Goal: Find specific page/section: Find specific page/section

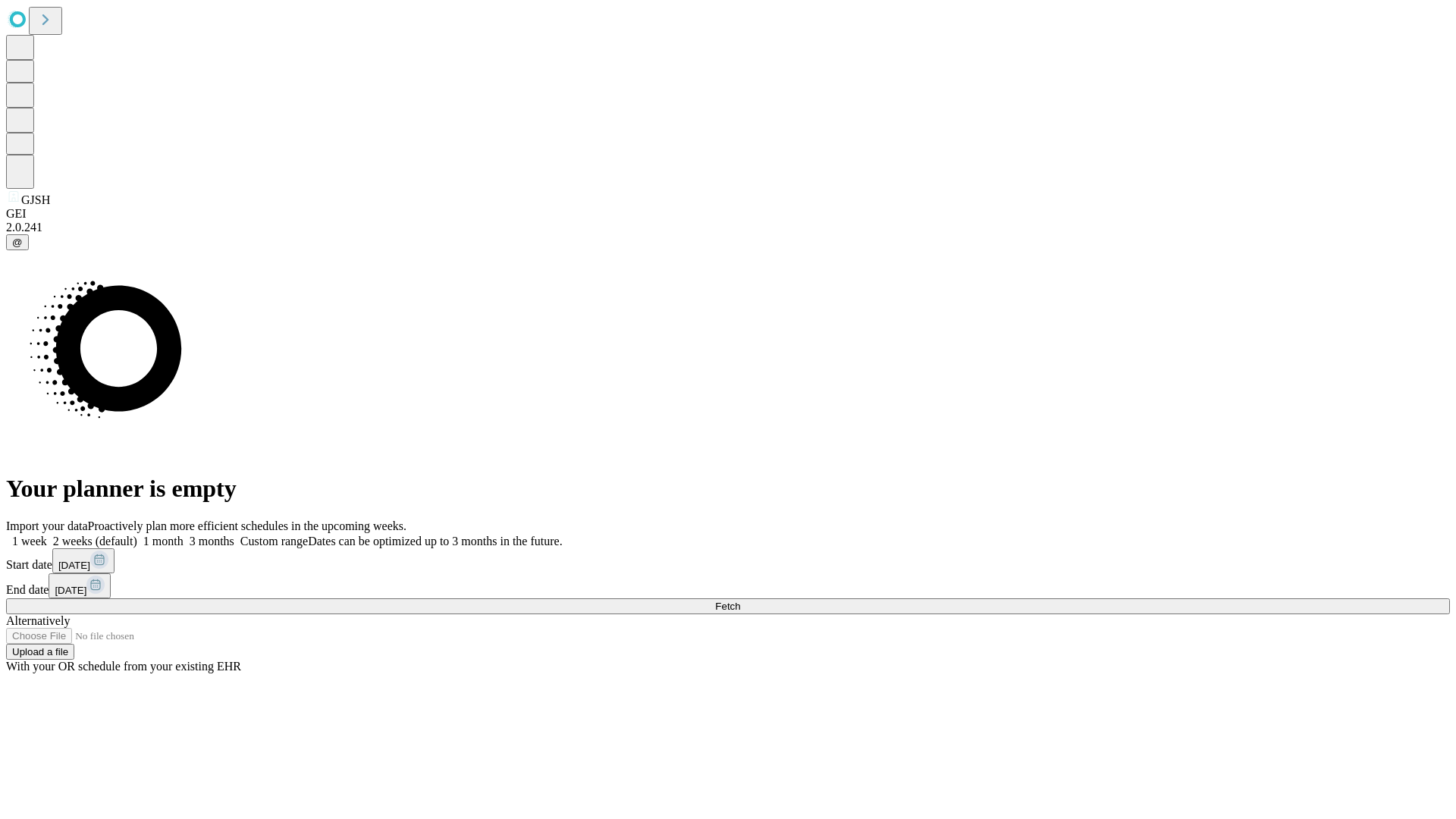
click at [740, 600] on span "Fetch" at bounding box center [727, 606] width 25 height 12
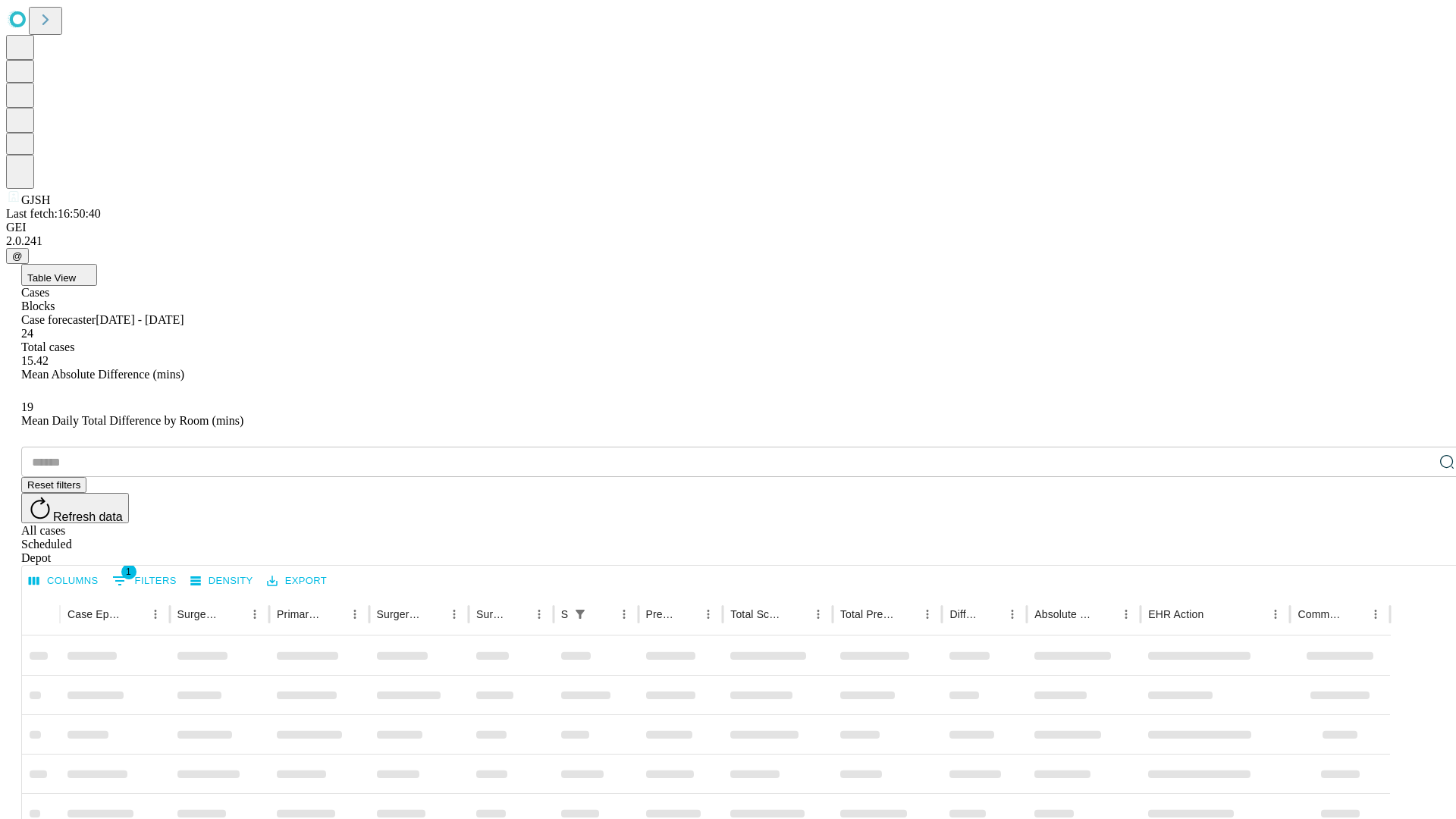
click at [1416, 552] on div "Depot" at bounding box center [743, 558] width 1444 height 14
